Goal: Task Accomplishment & Management: Use online tool/utility

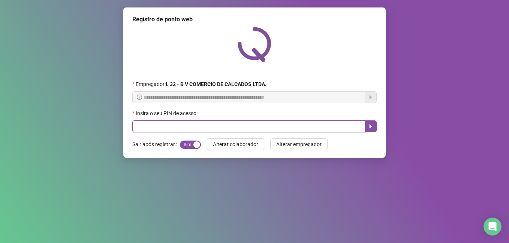
click at [192, 122] on input "text" at bounding box center [248, 127] width 233 height 12
type input "*****"
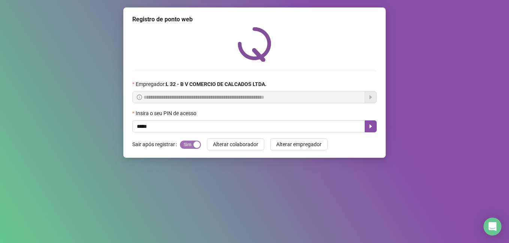
click at [185, 143] on span "Sim Não" at bounding box center [190, 145] width 21 height 8
click at [370, 127] on icon "caret-right" at bounding box center [370, 127] width 3 height 4
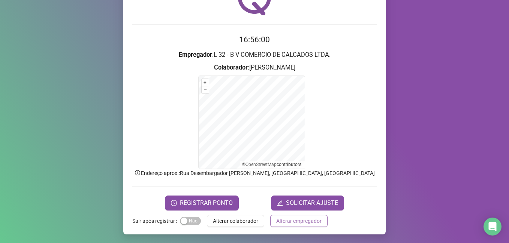
scroll to position [47, 0]
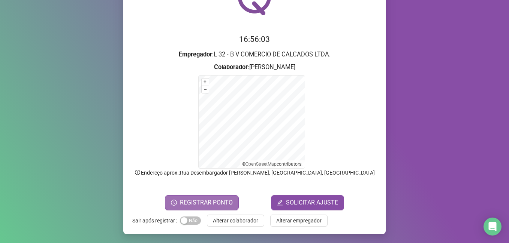
click at [226, 201] on span "REGISTRAR PONTO" at bounding box center [206, 203] width 53 height 9
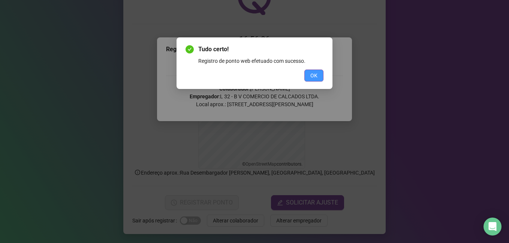
click at [317, 70] on button "OK" at bounding box center [313, 76] width 19 height 12
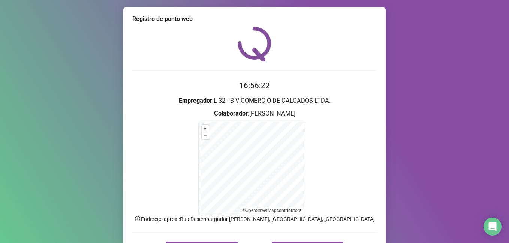
scroll to position [0, 0]
drag, startPoint x: 444, startPoint y: 100, endPoint x: 439, endPoint y: 99, distance: 4.9
click at [443, 100] on div "Registro de ponto web 16:56:39 Empregador : L 32 - B V COMERCIO DE CALCADOS LTD…" at bounding box center [254, 121] width 509 height 243
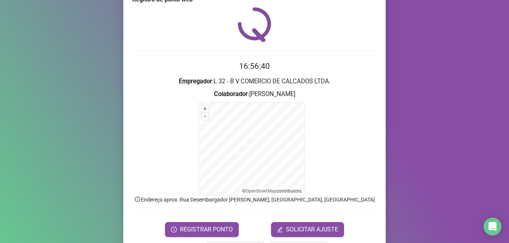
scroll to position [47, 0]
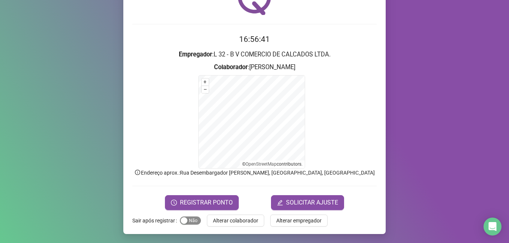
click at [190, 222] on span "Sim Não" at bounding box center [190, 221] width 21 height 8
click at [239, 222] on span "Alterar colaborador" at bounding box center [235, 221] width 45 height 8
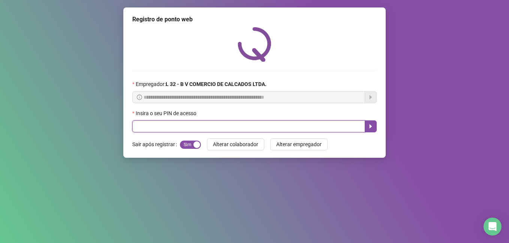
click at [185, 128] on input "text" at bounding box center [248, 127] width 233 height 12
type input "*****"
click at [369, 127] on icon "caret-right" at bounding box center [370, 127] width 6 height 6
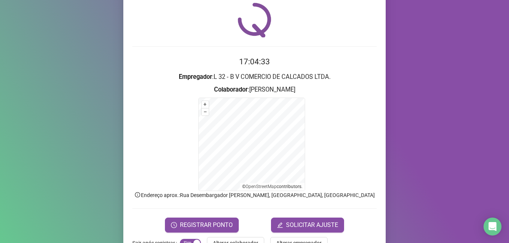
scroll to position [47, 0]
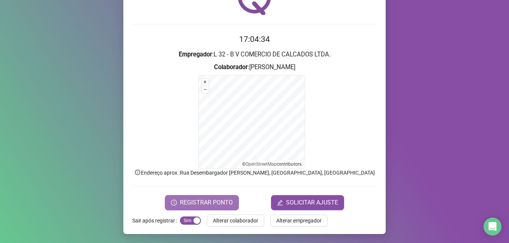
click at [199, 196] on button "REGISTRAR PONTO" at bounding box center [202, 203] width 74 height 15
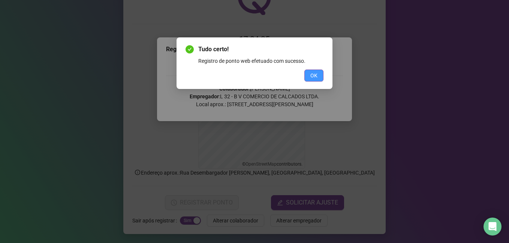
click at [306, 75] on button "OK" at bounding box center [313, 76] width 19 height 12
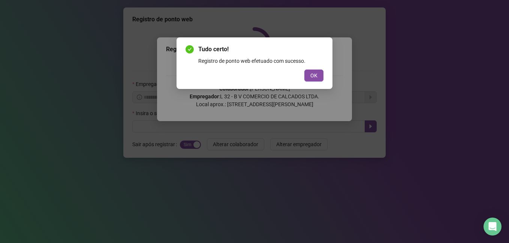
scroll to position [0, 0]
